Goal: Contribute content: Contribute content

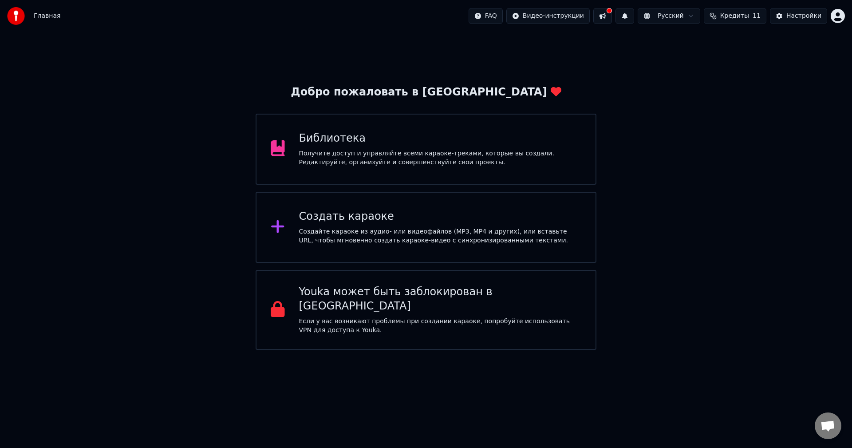
click at [381, 166] on div "Получите доступ и управляйте всеми караоке-треками, которые вы создали. Редакти…" at bounding box center [440, 158] width 283 height 18
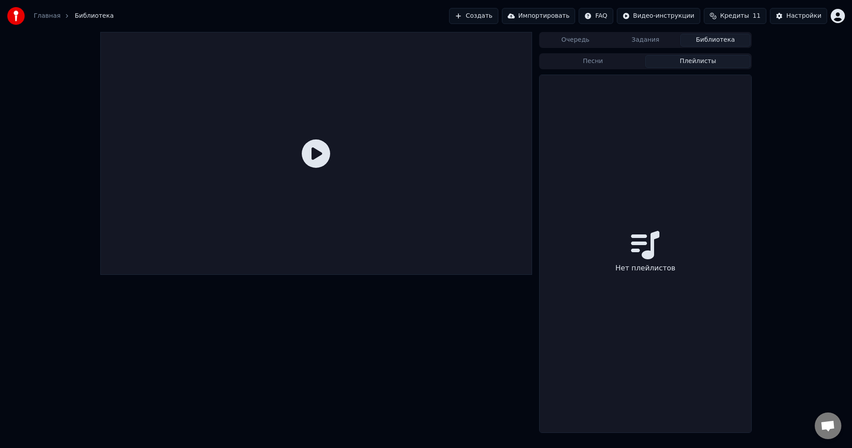
click at [677, 65] on button "Плейлисты" at bounding box center [697, 61] width 105 height 13
click at [646, 159] on div "Нет плейлистов" at bounding box center [646, 253] width 212 height 357
click at [605, 51] on div "Песни Плейлисты Нет плейлистов" at bounding box center [645, 241] width 213 height 381
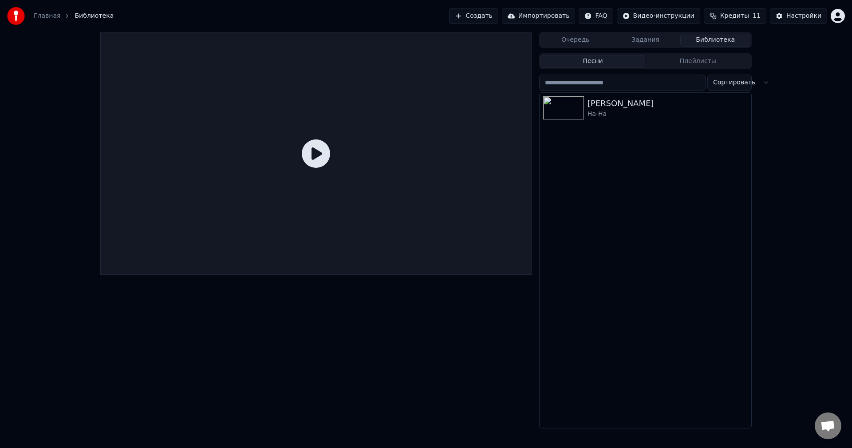
click at [615, 60] on button "Песни" at bounding box center [593, 61] width 105 height 13
click at [605, 41] on button "Очередь" at bounding box center [576, 40] width 70 height 13
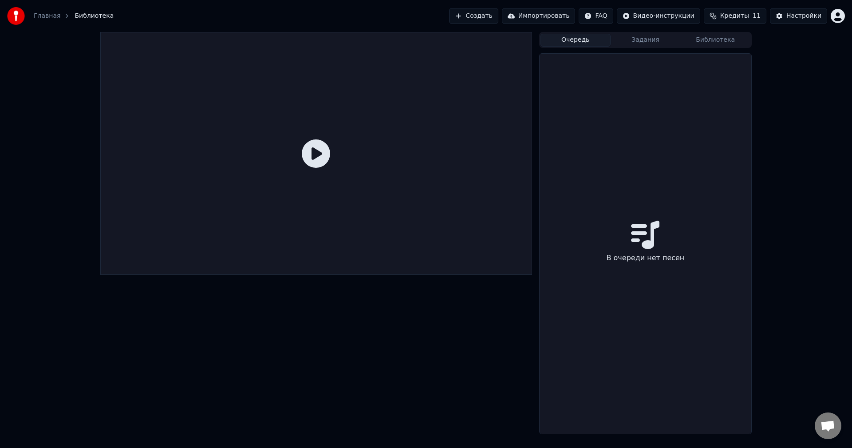
click at [530, 15] on button "Импортировать" at bounding box center [539, 16] width 74 height 16
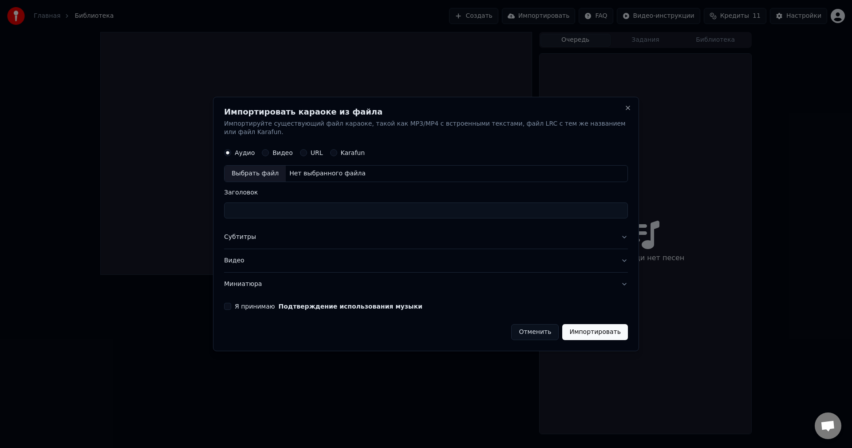
click at [336, 150] on div "Karafun" at bounding box center [347, 153] width 35 height 7
click at [334, 150] on button "Karafun" at bounding box center [333, 153] width 7 height 7
click at [306, 170] on div "Нет выбранного файла" at bounding box center [327, 174] width 83 height 9
click at [242, 150] on label "Аудио" at bounding box center [245, 153] width 20 height 6
click at [231, 150] on button "Аудио" at bounding box center [227, 153] width 7 height 7
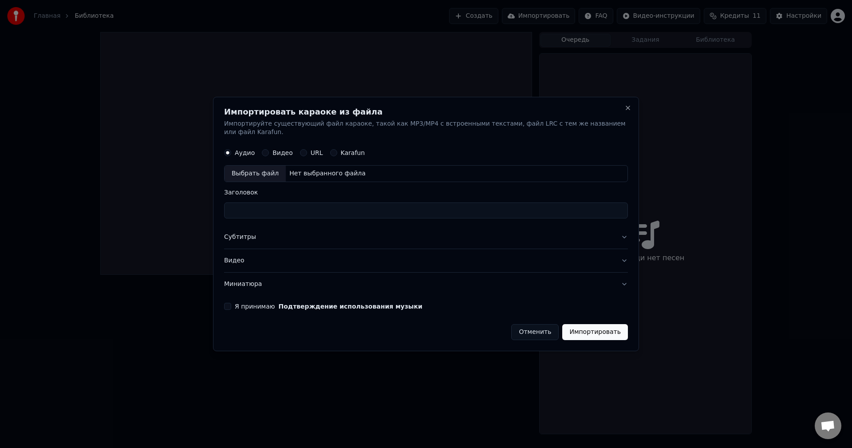
click at [305, 170] on div "Нет выбранного файла" at bounding box center [327, 174] width 83 height 9
click at [278, 150] on label "Видео" at bounding box center [283, 153] width 20 height 6
click at [269, 150] on button "Видео" at bounding box center [265, 153] width 7 height 7
click at [308, 150] on div "URL" at bounding box center [311, 153] width 23 height 7
click at [307, 150] on div "URL" at bounding box center [311, 153] width 23 height 7
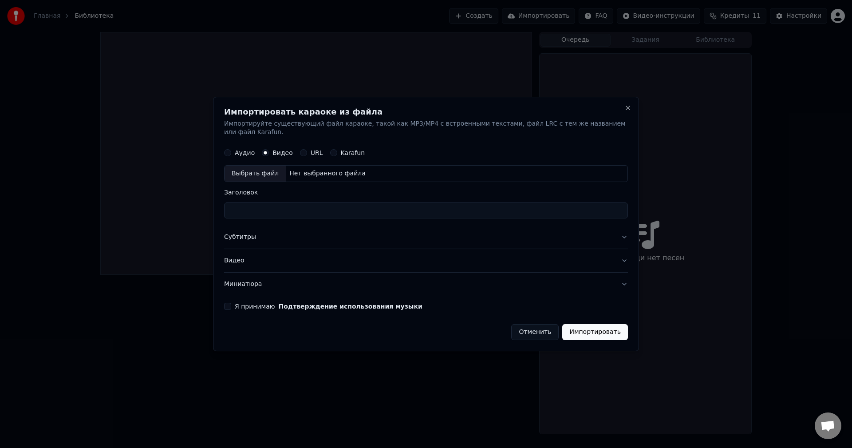
click at [306, 150] on div "URL" at bounding box center [311, 153] width 23 height 7
click at [301, 150] on button "URL" at bounding box center [303, 153] width 7 height 7
click at [335, 149] on div "Karafun" at bounding box center [347, 152] width 35 height 7
click at [331, 149] on button "Karafun" at bounding box center [333, 152] width 7 height 7
click at [324, 170] on div "Нет выбранного файла" at bounding box center [327, 174] width 83 height 9
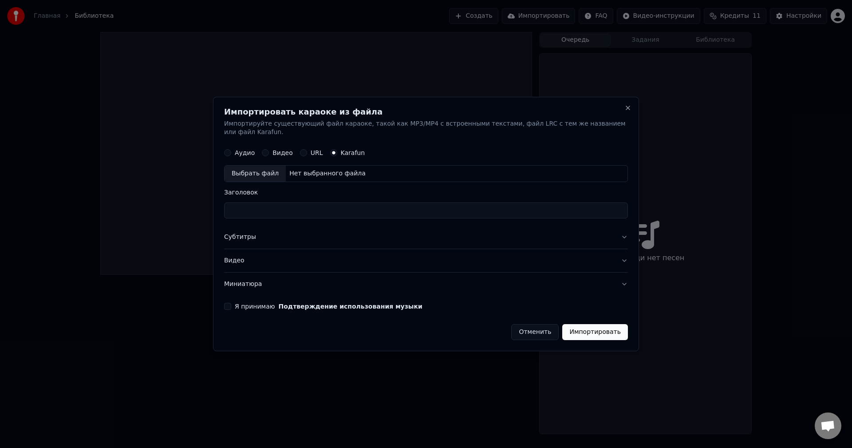
click at [327, 170] on div "Нет выбранного файла" at bounding box center [327, 174] width 83 height 9
click at [534, 326] on button "Отменить" at bounding box center [534, 332] width 47 height 16
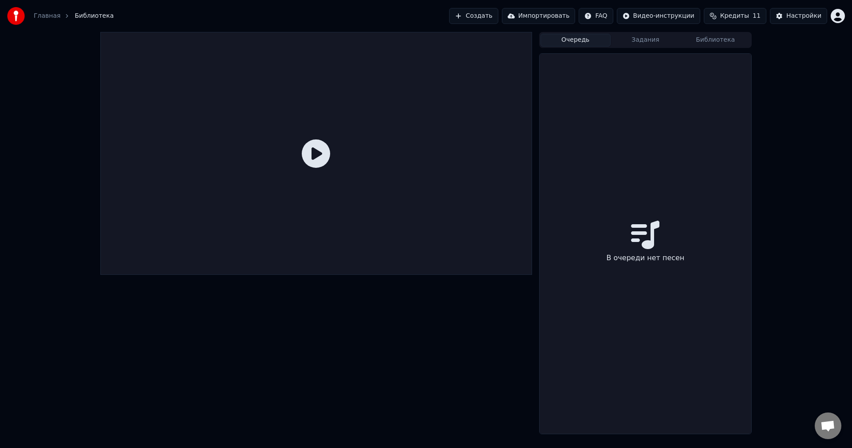
click at [58, 13] on div "Главная" at bounding box center [52, 16] width 36 height 9
click at [51, 14] on link "Главная" at bounding box center [47, 16] width 27 height 9
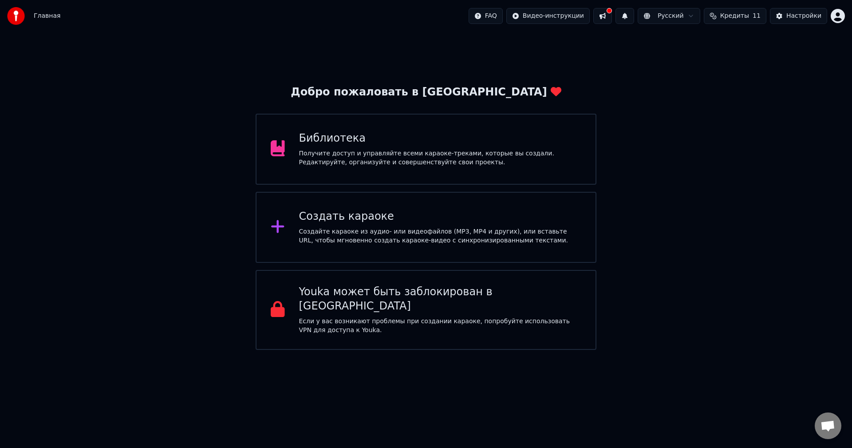
click at [368, 217] on div "Создать караоке" at bounding box center [440, 217] width 283 height 14
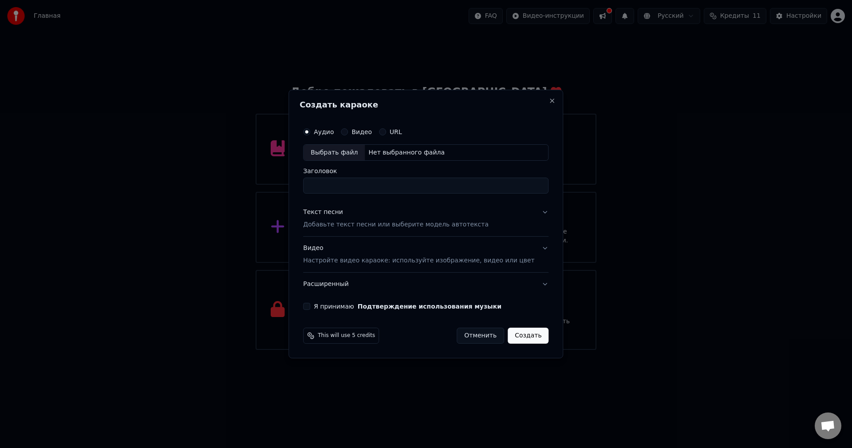
click at [386, 128] on button "URL" at bounding box center [382, 131] width 7 height 7
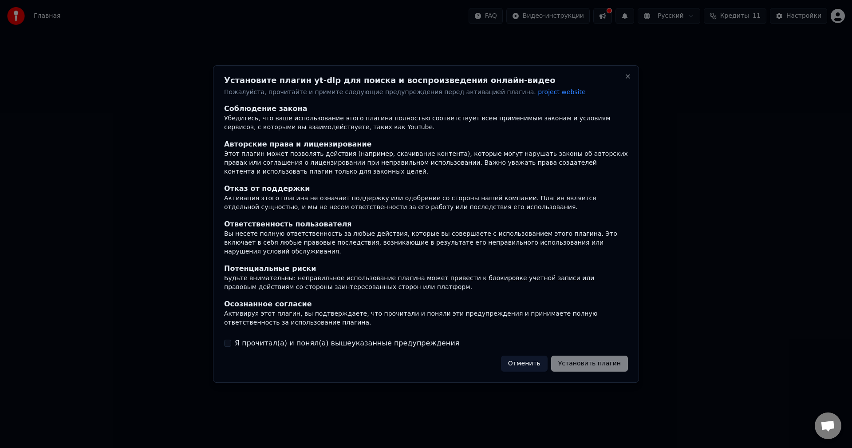
click at [301, 338] on label "Я прочитал(а) и понял(а) вышеуказанные предупреждения" at bounding box center [347, 343] width 225 height 11
click at [231, 340] on button "Я прочитал(а) и понял(а) вышеуказанные предупреждения" at bounding box center [227, 343] width 7 height 7
click at [578, 364] on button "Установить плагин" at bounding box center [589, 364] width 77 height 16
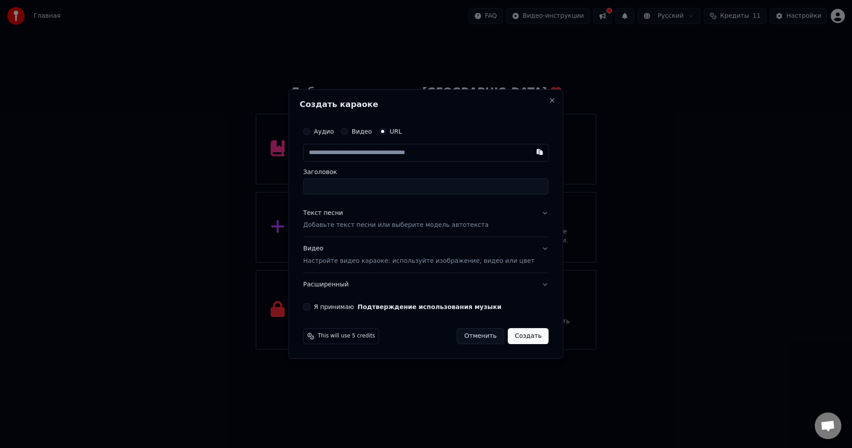
click at [359, 126] on div "Аудио Видео URL" at bounding box center [425, 132] width 245 height 18
drag, startPoint x: 359, startPoint y: 126, endPoint x: 360, endPoint y: 141, distance: 14.7
click at [360, 141] on div "Аудио Видео URL" at bounding box center [425, 142] width 245 height 39
click at [348, 133] on button "Видео" at bounding box center [344, 131] width 7 height 7
click at [324, 131] on div "Аудио" at bounding box center [318, 131] width 31 height 7
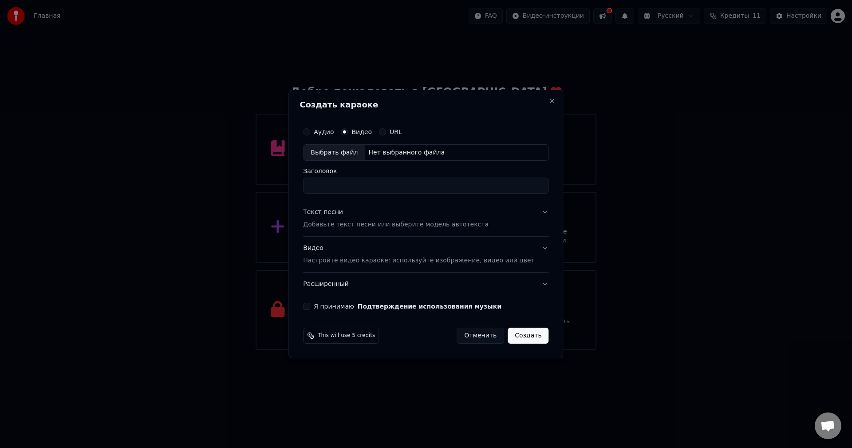
click at [324, 131] on div "Аудио" at bounding box center [318, 131] width 31 height 7
click at [310, 131] on button "Аудио" at bounding box center [306, 131] width 7 height 7
click at [467, 338] on button "Отменить" at bounding box center [480, 336] width 47 height 16
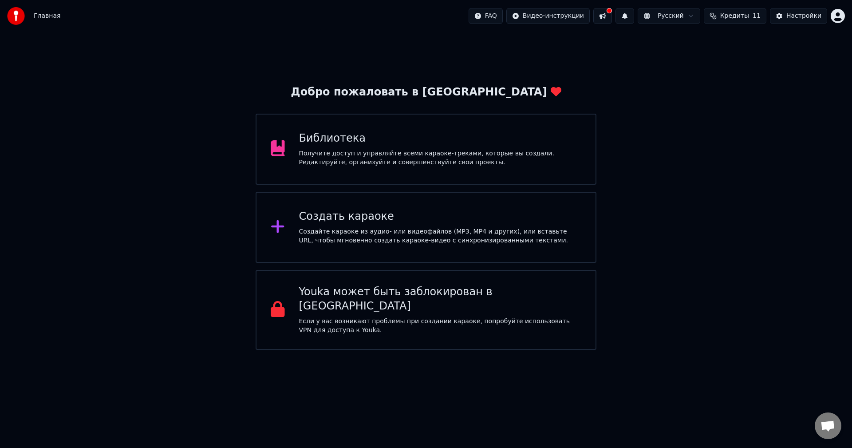
click at [735, 13] on span "Кредиты" at bounding box center [734, 16] width 29 height 9
click at [771, 58] on td "30" at bounding box center [780, 59] width 79 height 16
click at [754, 87] on button "Обновить" at bounding box center [742, 82] width 54 height 16
click at [693, 57] on td "15" at bounding box center [685, 59] width 43 height 16
click at [731, 79] on button "Обновить" at bounding box center [742, 82] width 54 height 16
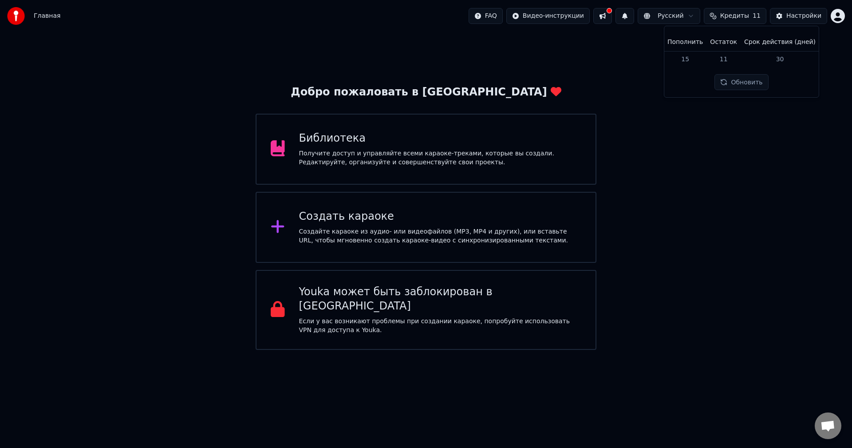
click at [696, 17] on html "Главная FAQ Видео-инструкции Русский Кредиты 11 Настройки Добро пожаловать в Yo…" at bounding box center [426, 175] width 852 height 350
click at [612, 12] on button at bounding box center [602, 16] width 19 height 16
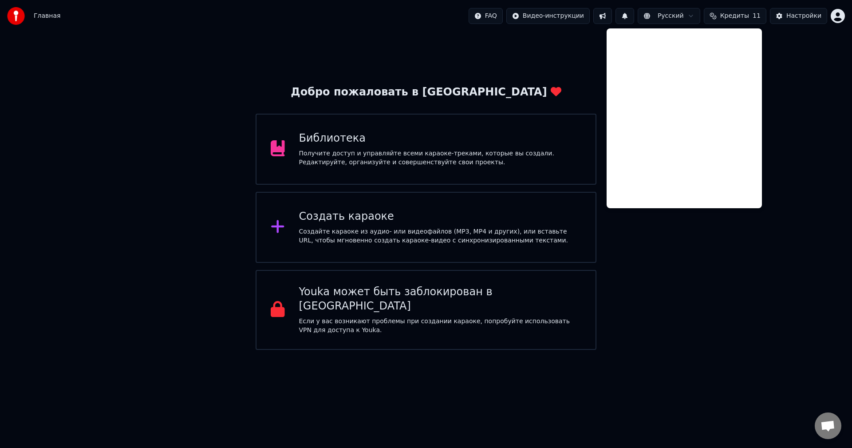
click at [800, 60] on div "Добро пожаловать в Youka Библиотека Получите доступ и управляйте всеми караоке-…" at bounding box center [426, 191] width 852 height 318
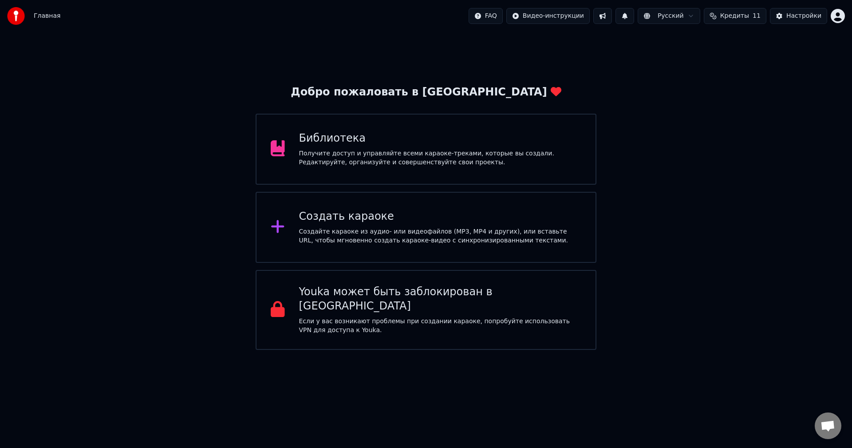
click at [429, 324] on div "Youka может быть заблокирован в [GEOGRAPHIC_DATA] Если у вас возникают проблемы…" at bounding box center [426, 310] width 341 height 80
